Goal: Understand process/instructions: Learn how to perform a task or action

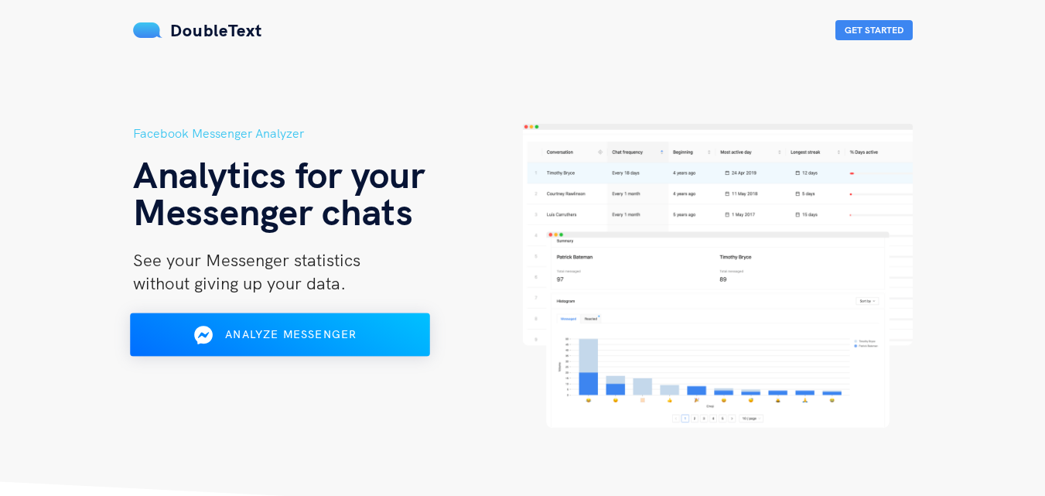
click at [296, 340] on span "Analyze Messenger" at bounding box center [291, 334] width 132 height 14
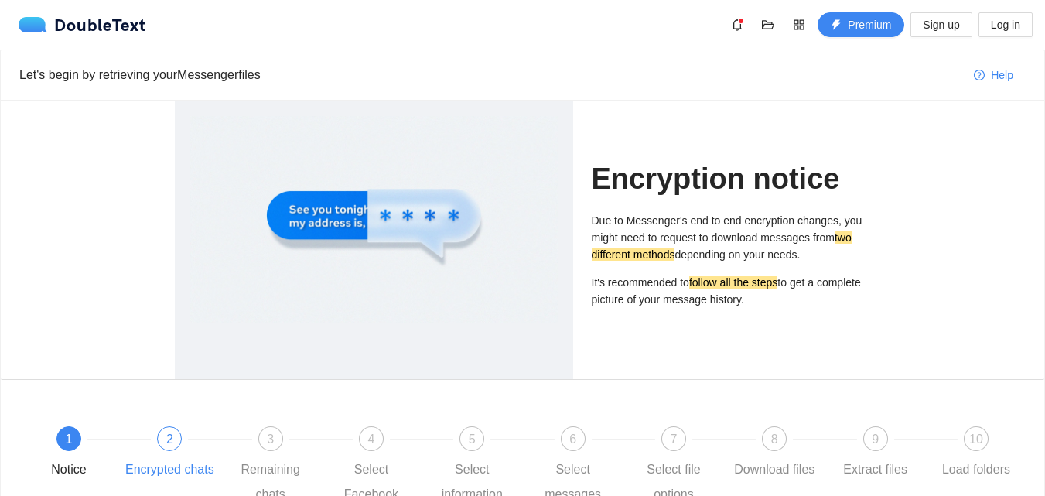
click at [182, 462] on div "Encrypted chats" at bounding box center [169, 469] width 89 height 25
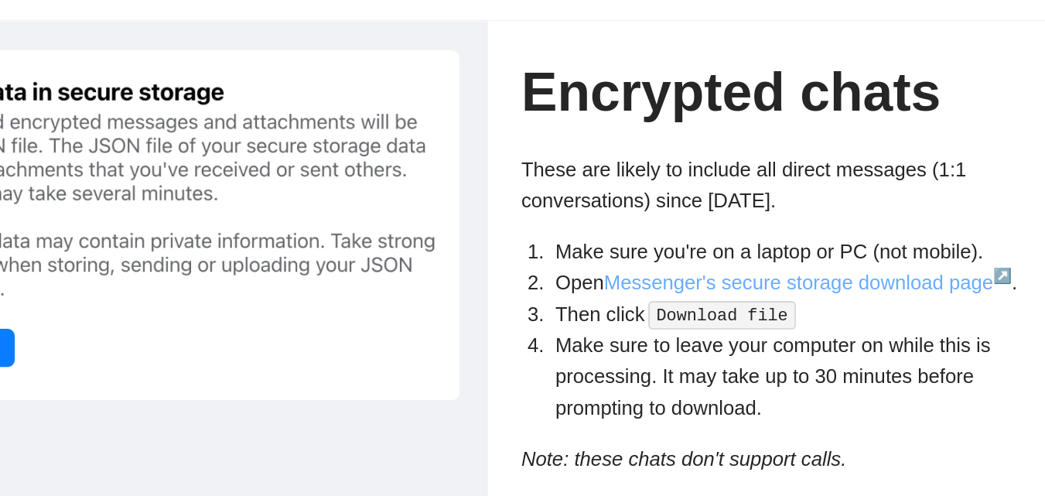
click at [696, 248] on link "Messenger's secure storage download page ↗" at bounding box center [748, 243] width 222 height 12
